Goal: Information Seeking & Learning: Find specific fact

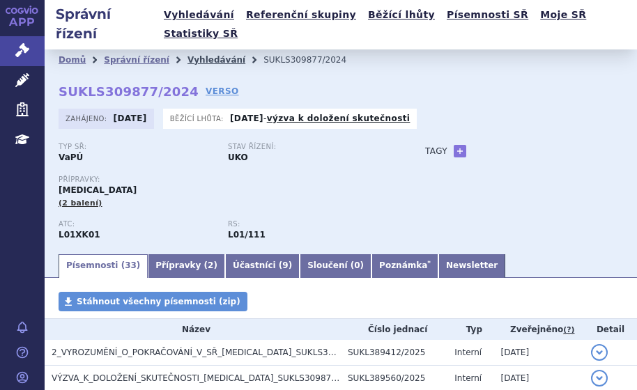
click at [200, 55] on link "Vyhledávání" at bounding box center [216, 60] width 58 height 10
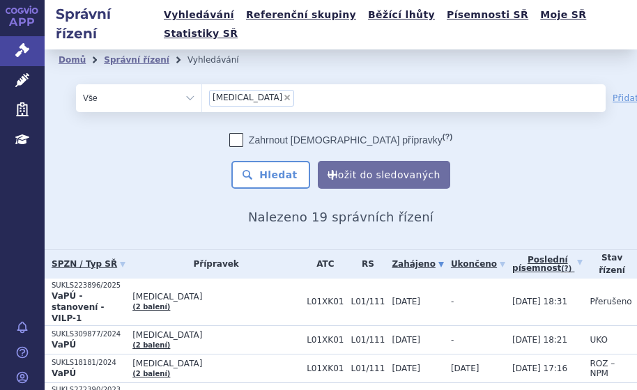
click at [249, 84] on ul "× lynparza" at bounding box center [362, 96] width 320 height 25
click at [202, 84] on select "lynparza" at bounding box center [201, 98] width 1 height 28
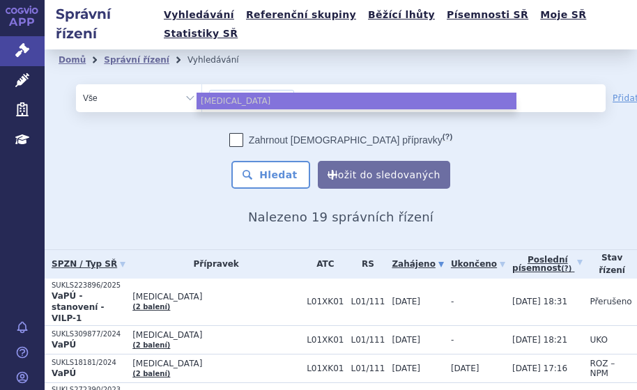
click at [283, 93] on span "×" at bounding box center [287, 97] width 8 height 8
click at [202, 84] on select "lynparza" at bounding box center [201, 98] width 1 height 28
select select
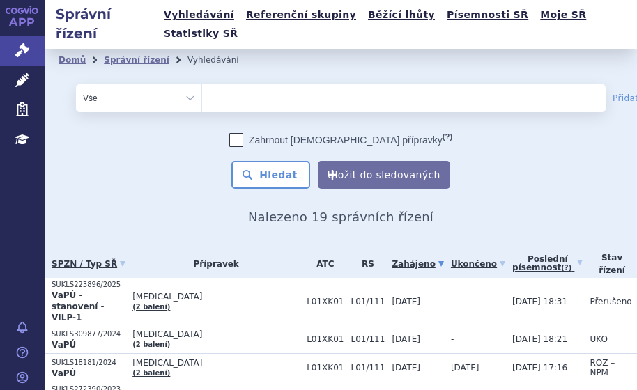
type input "g"
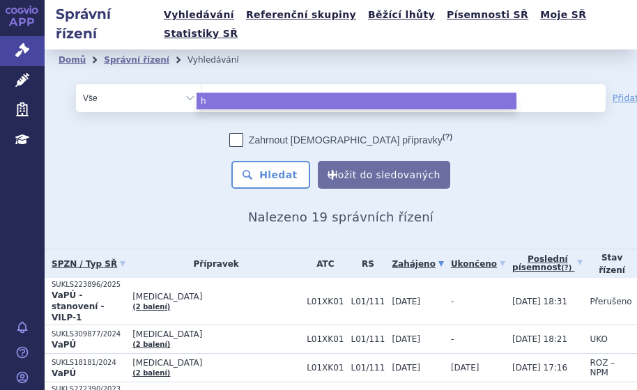
type input "hym"
type input "hymp"
type input "hympa"
type input "hympav"
type input "hympavz"
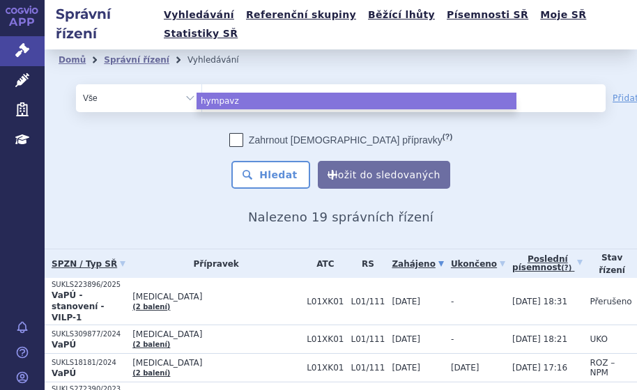
type input "hympavzi"
select select "hympavzi"
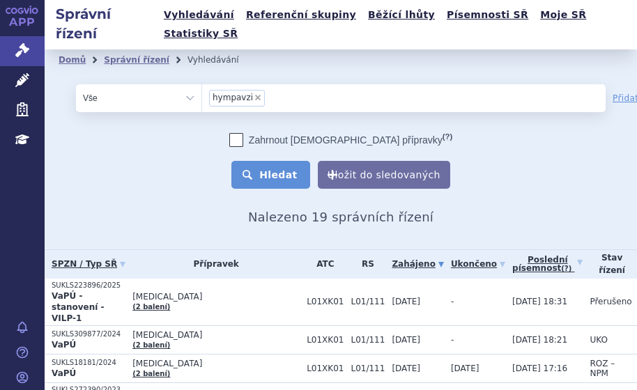
click at [267, 161] on button "Hledat" at bounding box center [270, 175] width 79 height 28
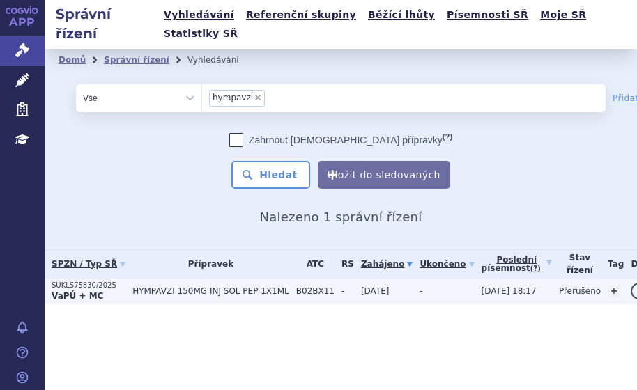
click at [173, 279] on td "HYMPAVZI 150MG INJ SOL PEP 1X1ML" at bounding box center [207, 292] width 164 height 26
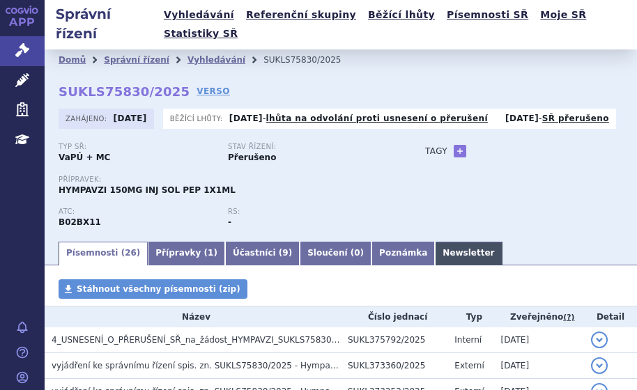
click at [435, 242] on link "Newsletter" at bounding box center [468, 254] width 67 height 24
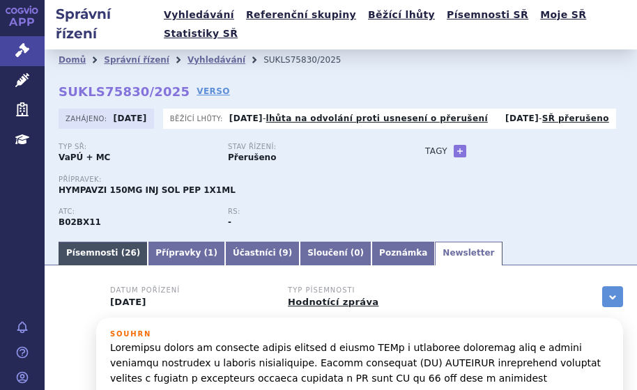
click at [91, 242] on link "Písemnosti ( 26 )" at bounding box center [103, 254] width 89 height 24
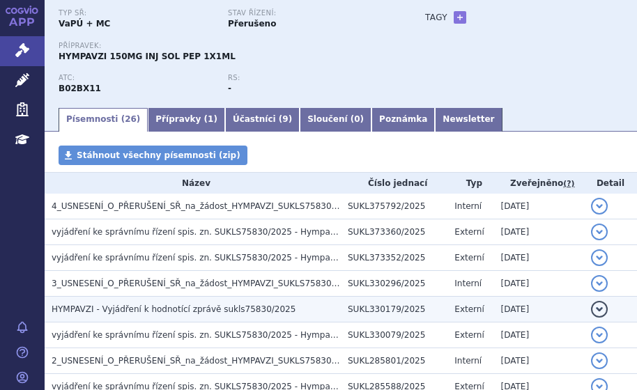
scroll to position [139, 0]
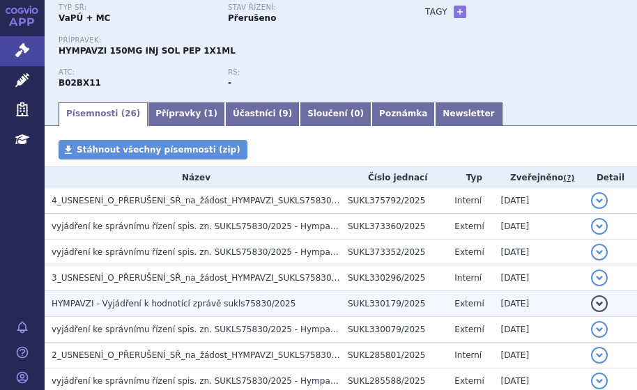
click at [104, 299] on span "HYMPAVZI - Vyjádření k hodnotící zprávě sukls75830/2025" at bounding box center [174, 304] width 244 height 10
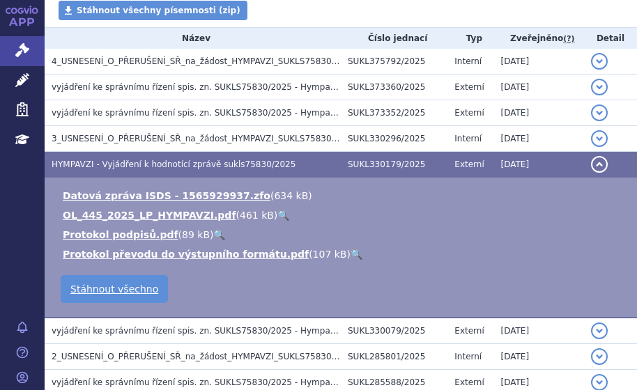
scroll to position [348, 0]
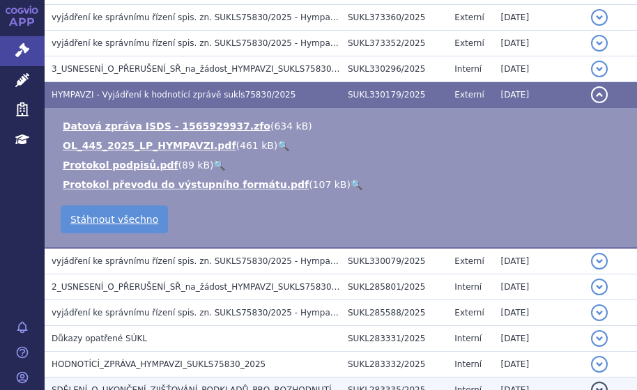
click at [137, 359] on span "HODNOTÍCÍ_ZPRÁVA_HYMPAVZI_SUKLS75830_2025" at bounding box center [159, 364] width 214 height 10
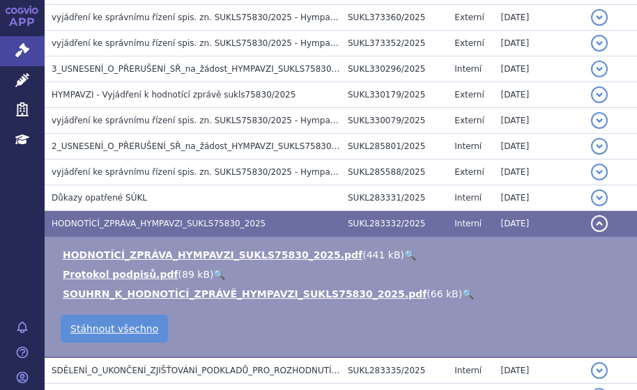
click at [404, 249] on link "🔍" at bounding box center [410, 254] width 12 height 11
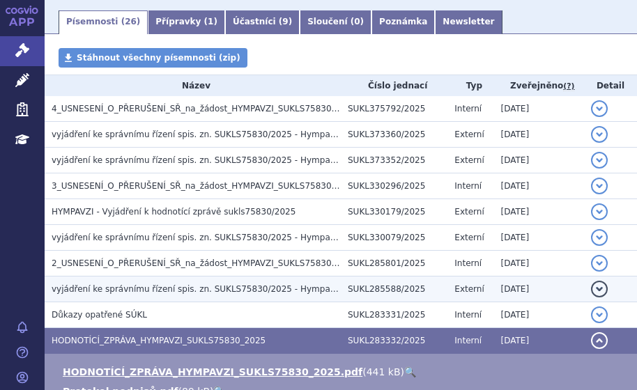
scroll to position [70, 0]
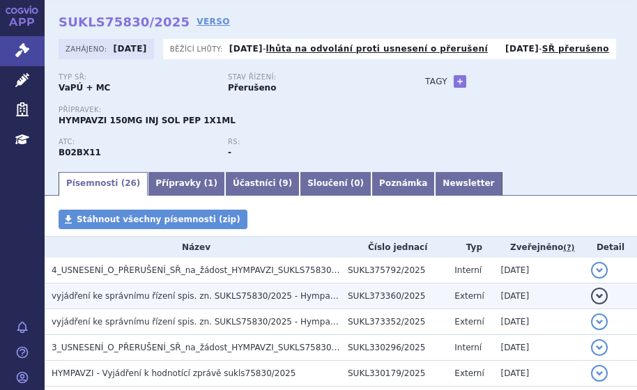
click at [245, 291] on span "vyjádření ke správnímu řízení spis. zn. SUKLS75830/2025 - Hympavzi - žádost o p…" at bounding box center [252, 296] width 401 height 10
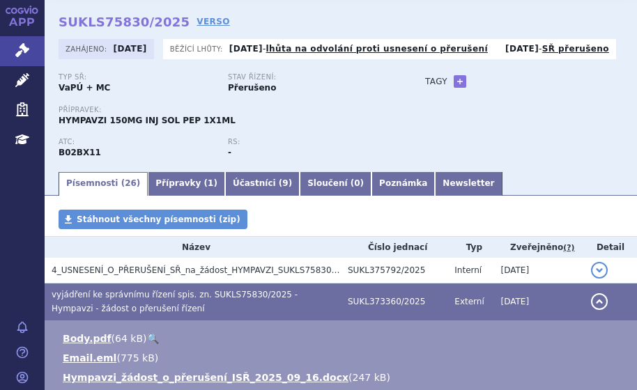
scroll to position [139, 0]
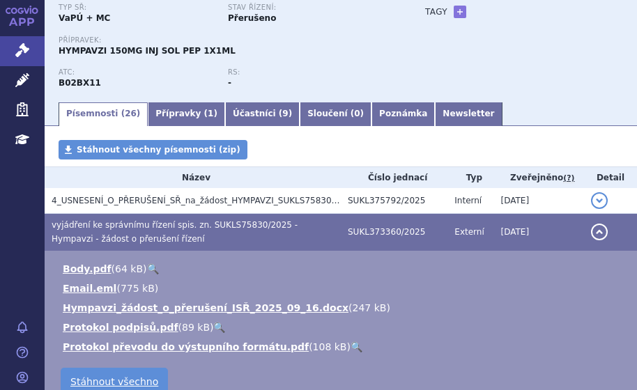
click at [308, 140] on div "Stáhnout všechny písemnosti (zip)" at bounding box center [341, 153] width 592 height 26
click at [291, 220] on span "vyjádření ke správnímu řízení spis. zn. SUKLS75830/2025 - Hympavzi - žádost o p…" at bounding box center [175, 232] width 246 height 24
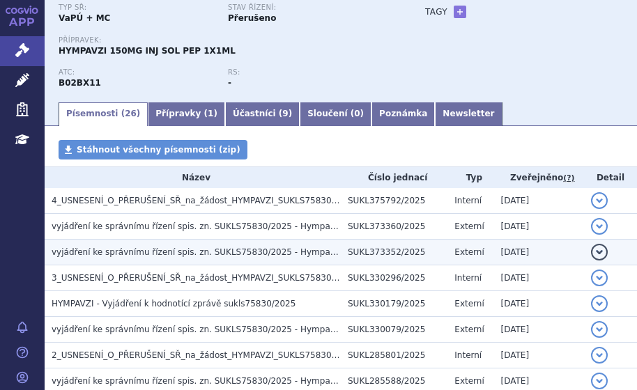
click at [273, 247] on span "vyjádření ke správnímu řízení spis. zn. SUKLS75830/2025 - Hympavzi - žádost o p…" at bounding box center [252, 252] width 401 height 10
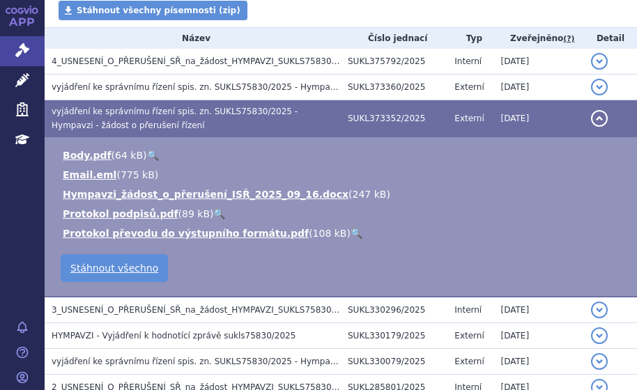
scroll to position [70, 0]
